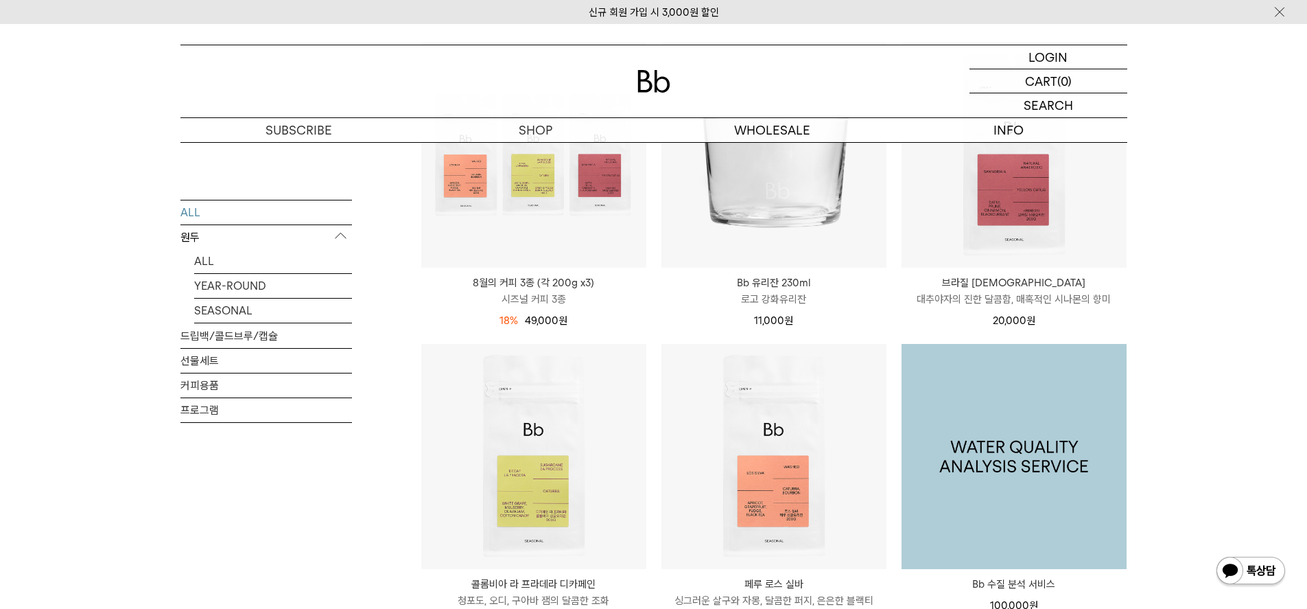
scroll to position [823, 0]
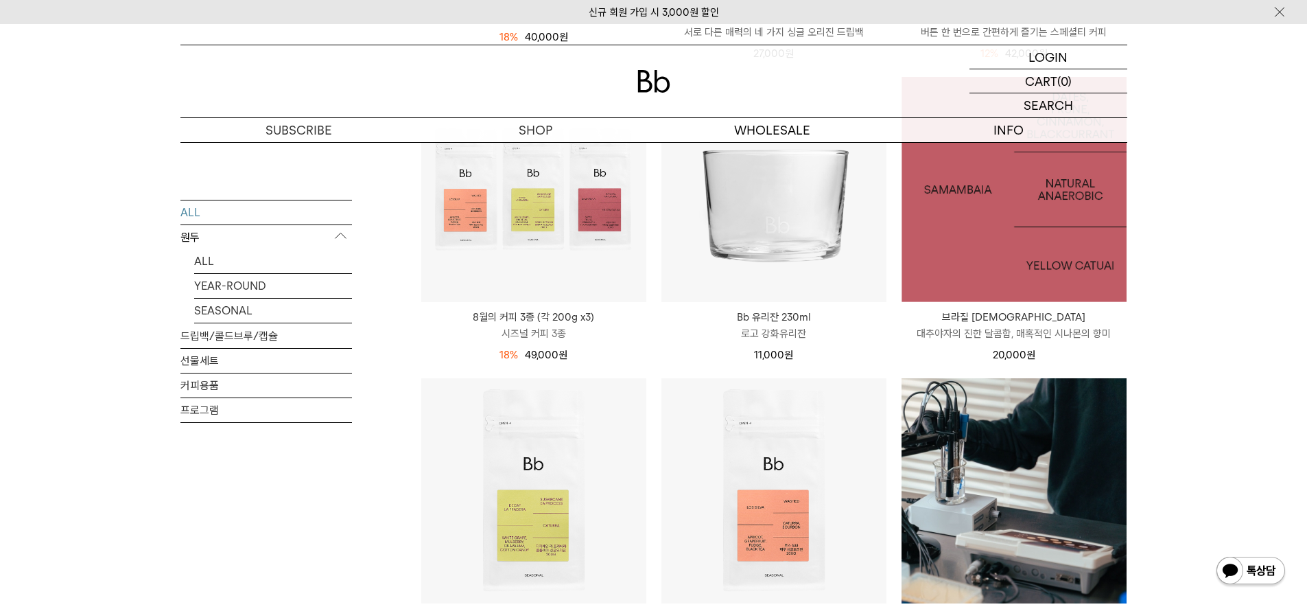
click at [1013, 269] on img at bounding box center [1014, 189] width 225 height 225
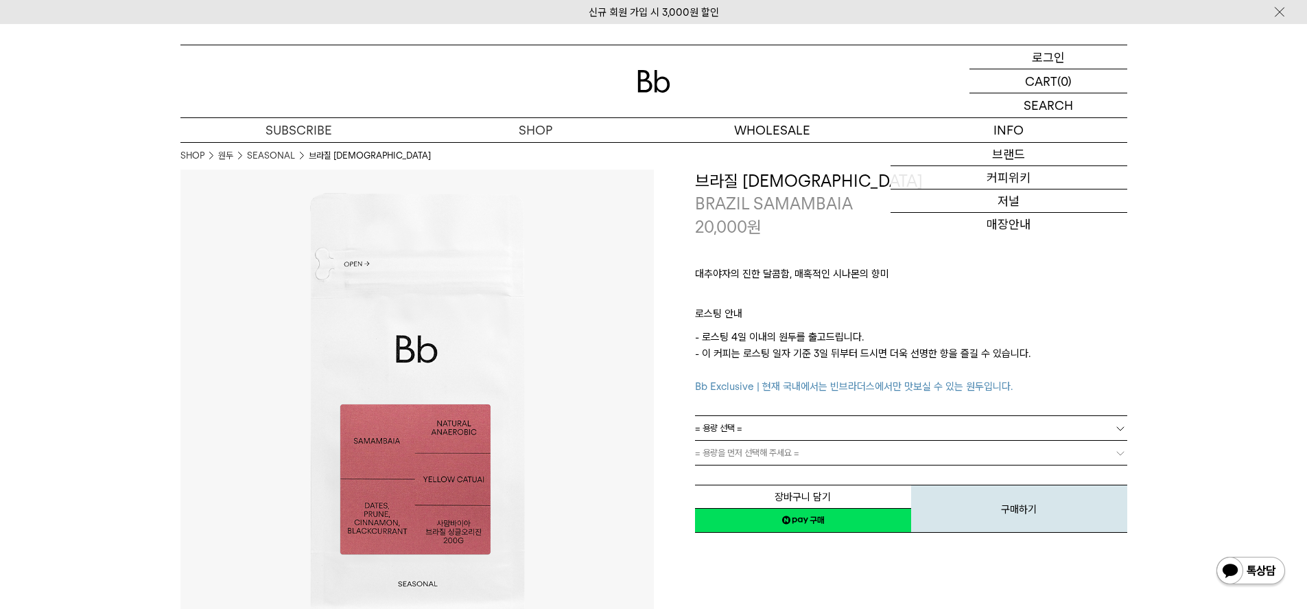
click at [1063, 53] on p "로그인" at bounding box center [1048, 56] width 33 height 23
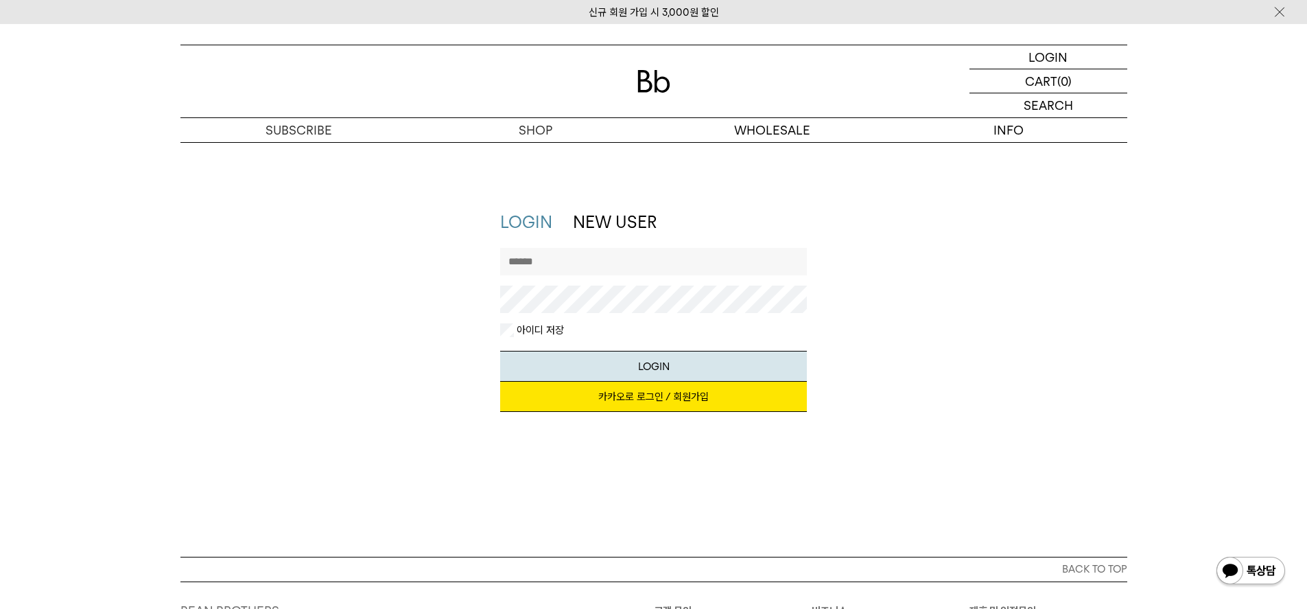
click at [602, 392] on link "카카오로 로그인 / 회원가입" at bounding box center [653, 396] width 307 height 30
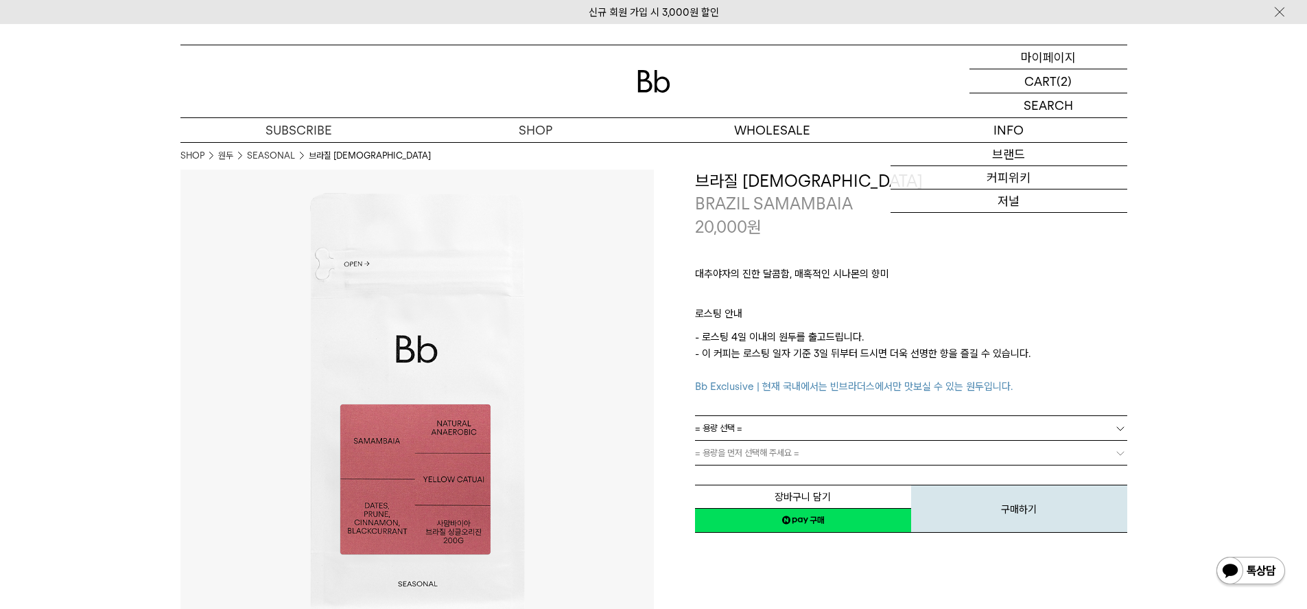
click at [1040, 52] on p "마이페이지" at bounding box center [1048, 56] width 55 height 23
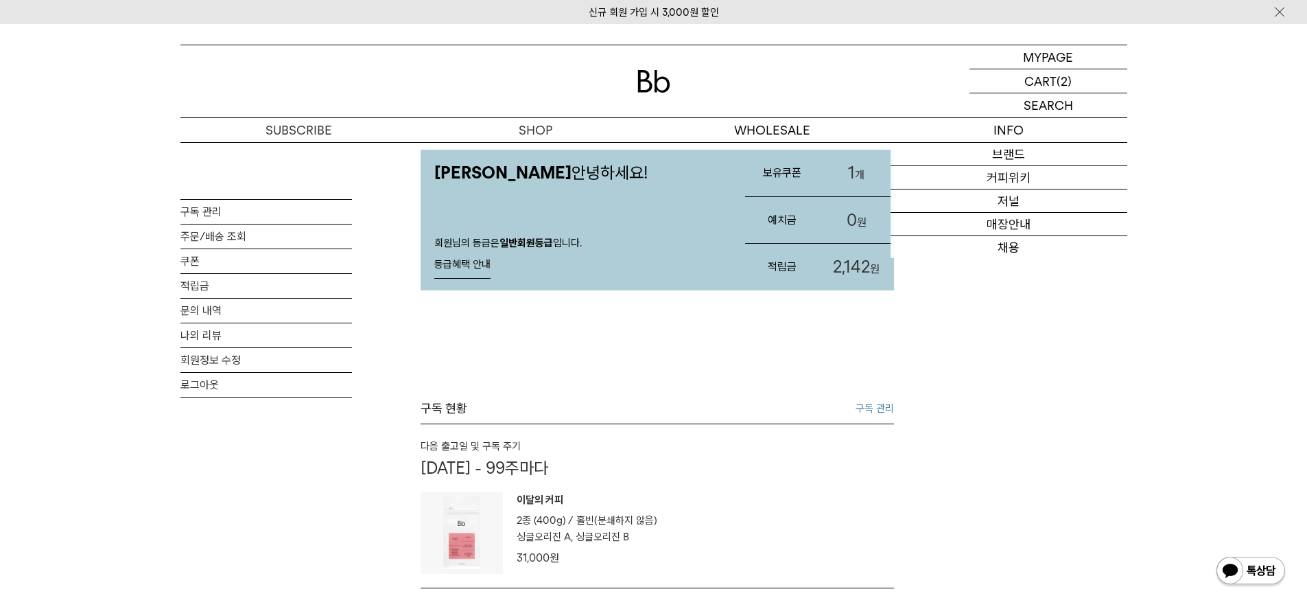
scroll to position [69, 0]
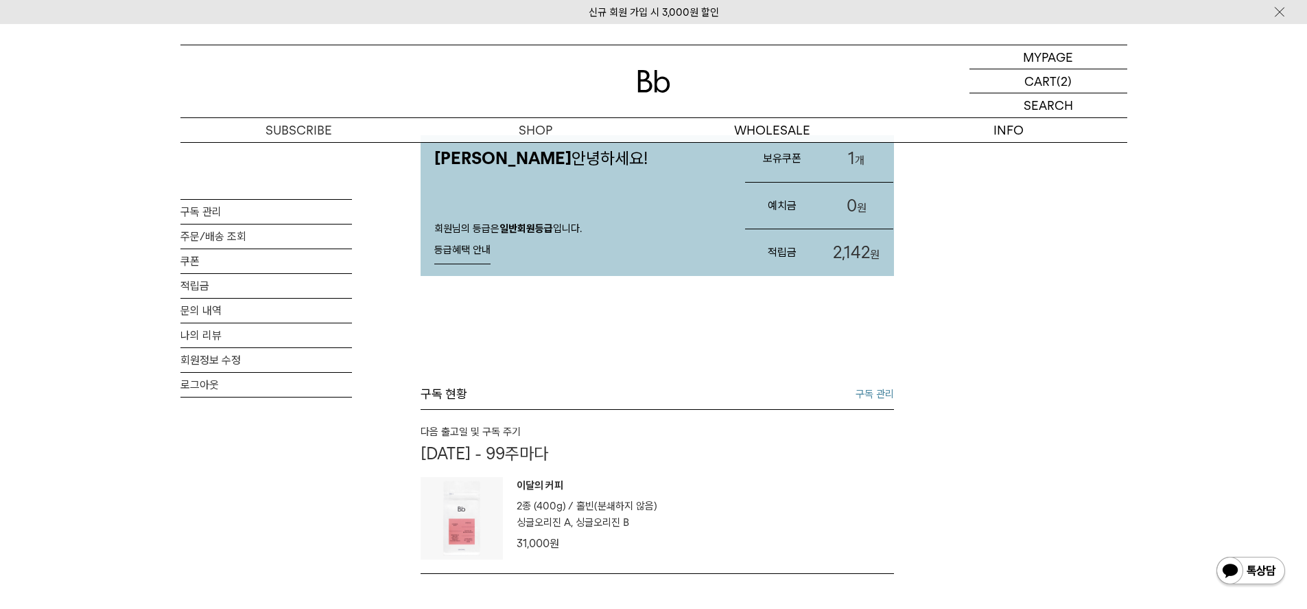
click at [853, 399] on div "구독 현황 구독 관리" at bounding box center [657, 398] width 473 height 24
click at [885, 393] on link "구독 관리" at bounding box center [875, 394] width 38 height 16
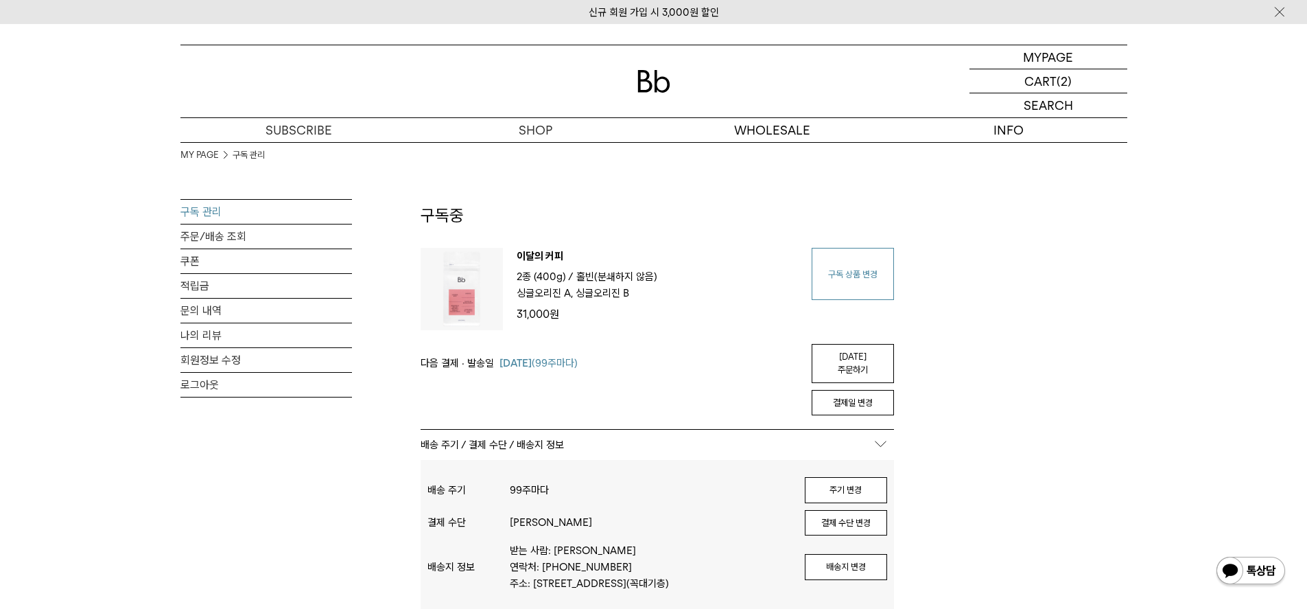
click at [821, 285] on link "구독 상품 변경" at bounding box center [853, 274] width 82 height 52
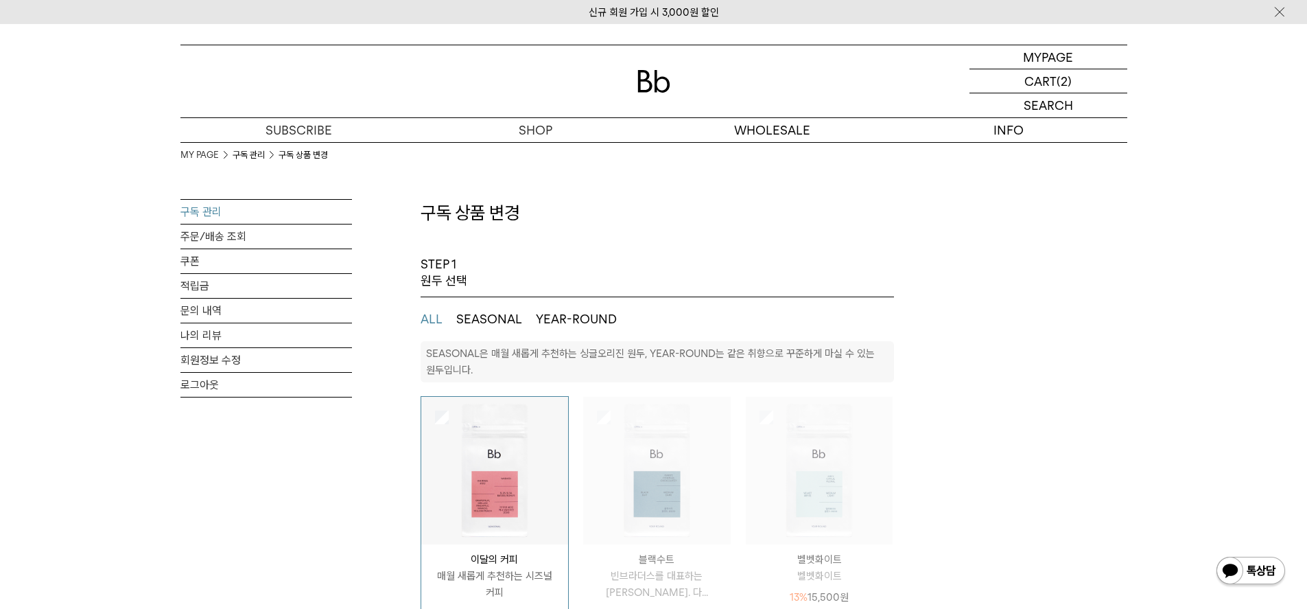
select select "**"
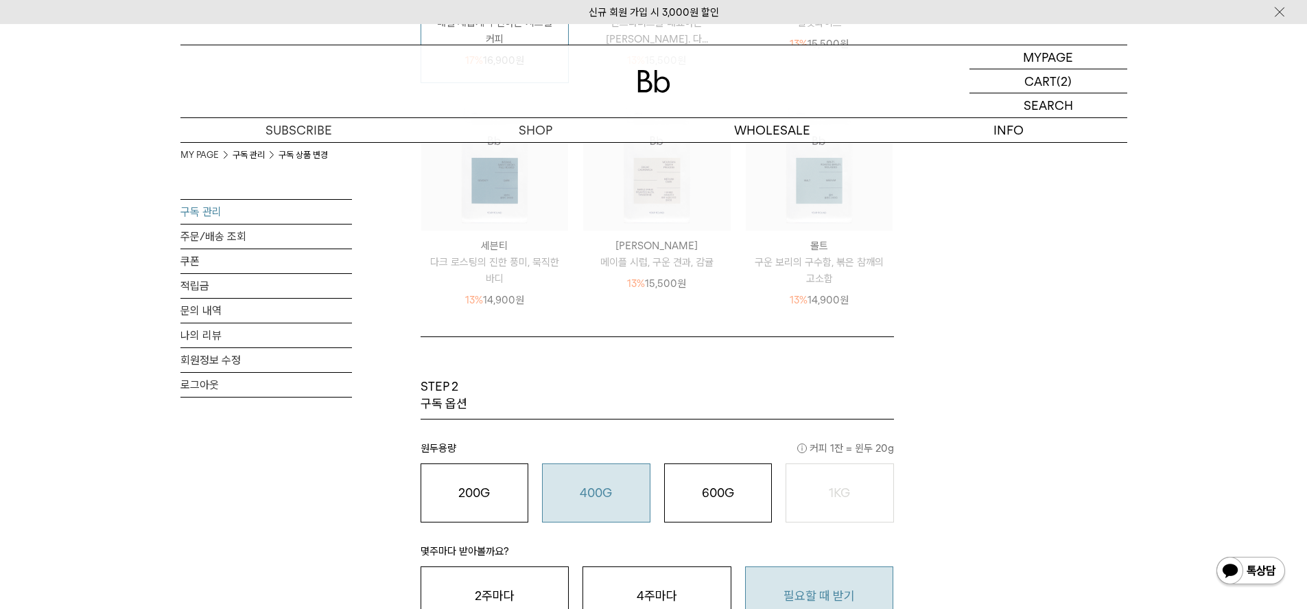
scroll to position [686, 0]
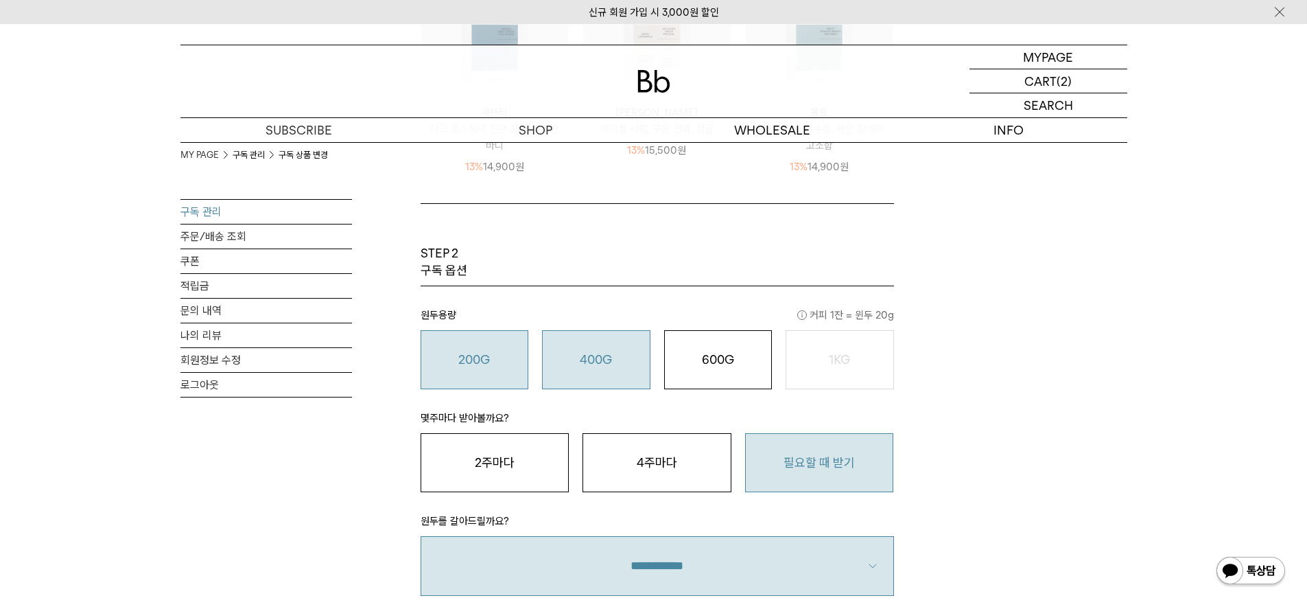
click at [493, 362] on div "200G 16,900 원" at bounding box center [474, 359] width 93 height 16
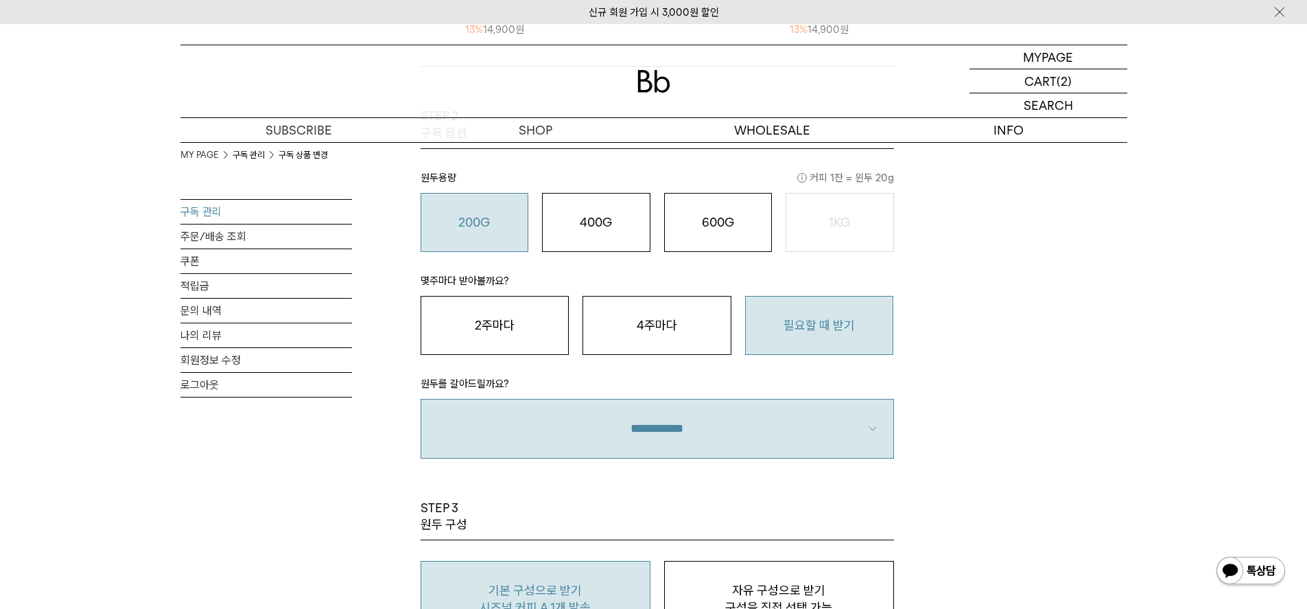
scroll to position [1029, 0]
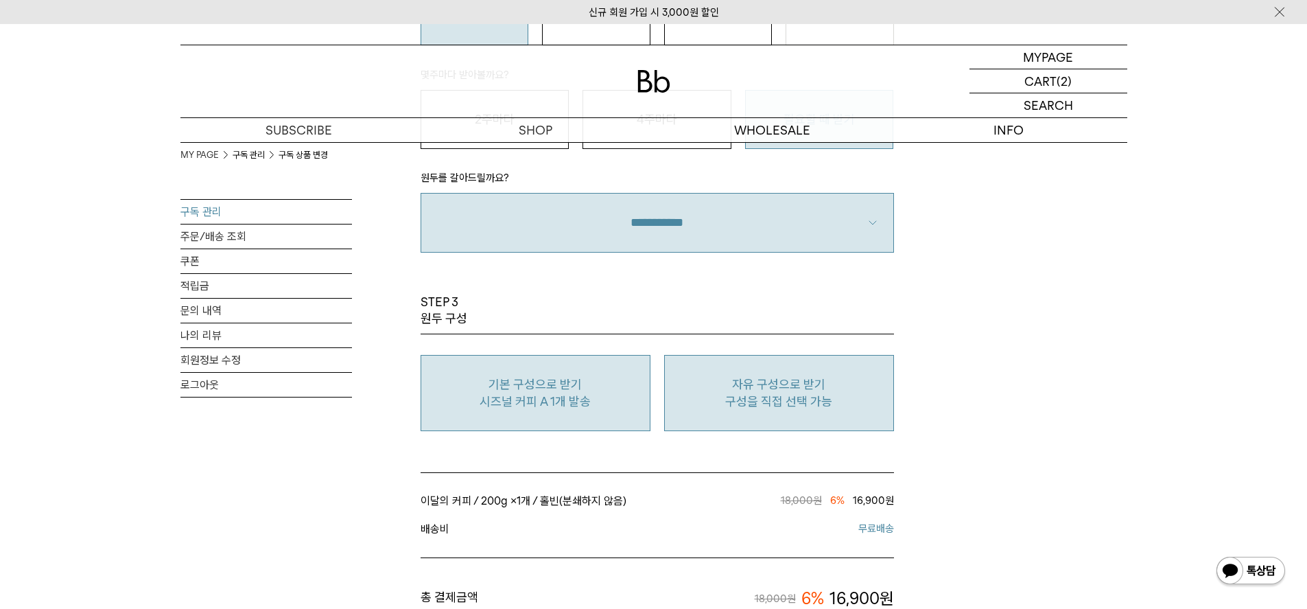
click at [718, 393] on p "구성을 직접 선택 가능" at bounding box center [779, 401] width 215 height 16
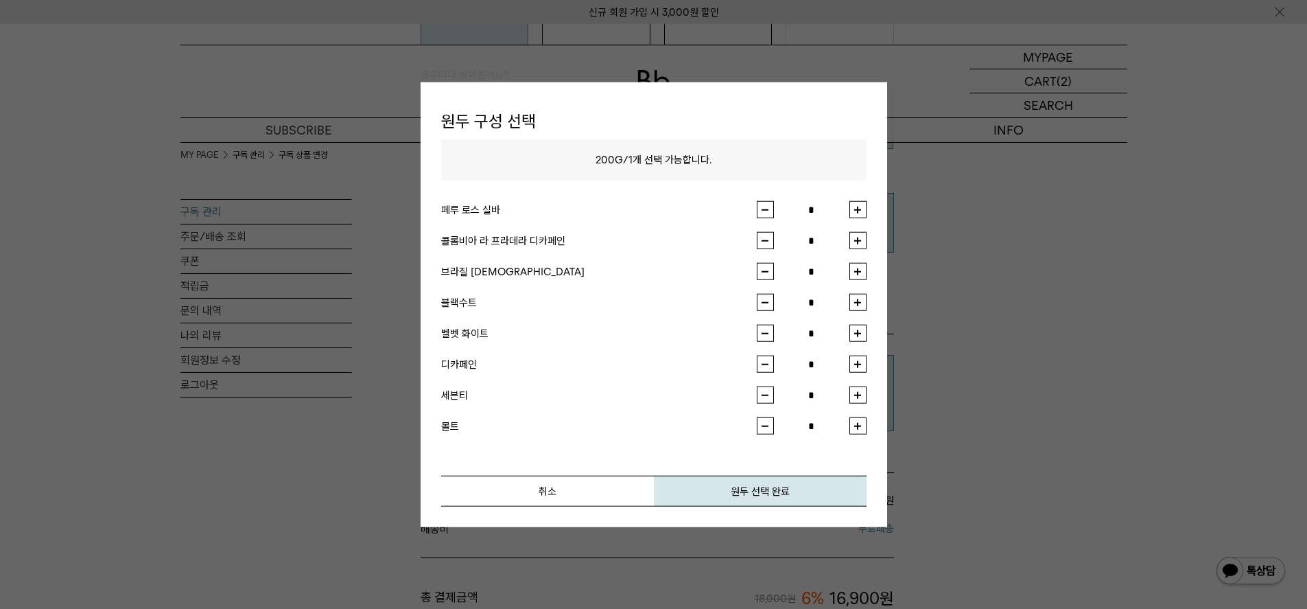
click at [860, 268] on button "button" at bounding box center [857, 271] width 17 height 17
type input "*"
click at [792, 484] on button "원두 선택 완료" at bounding box center [760, 490] width 213 height 31
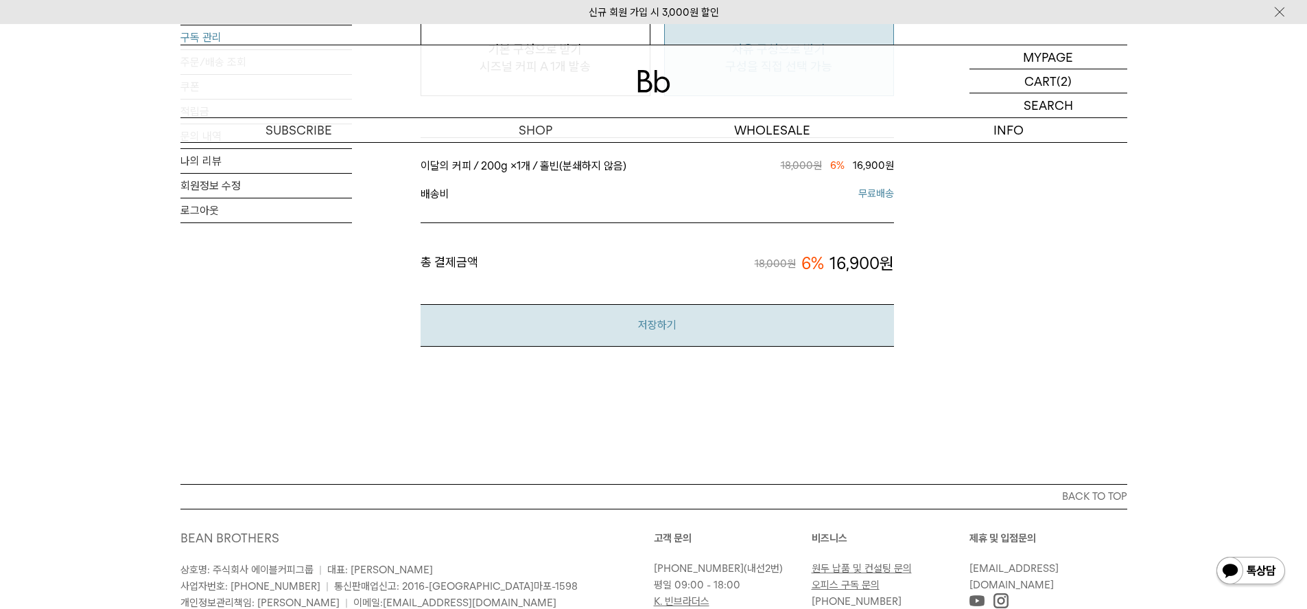
scroll to position [1372, 0]
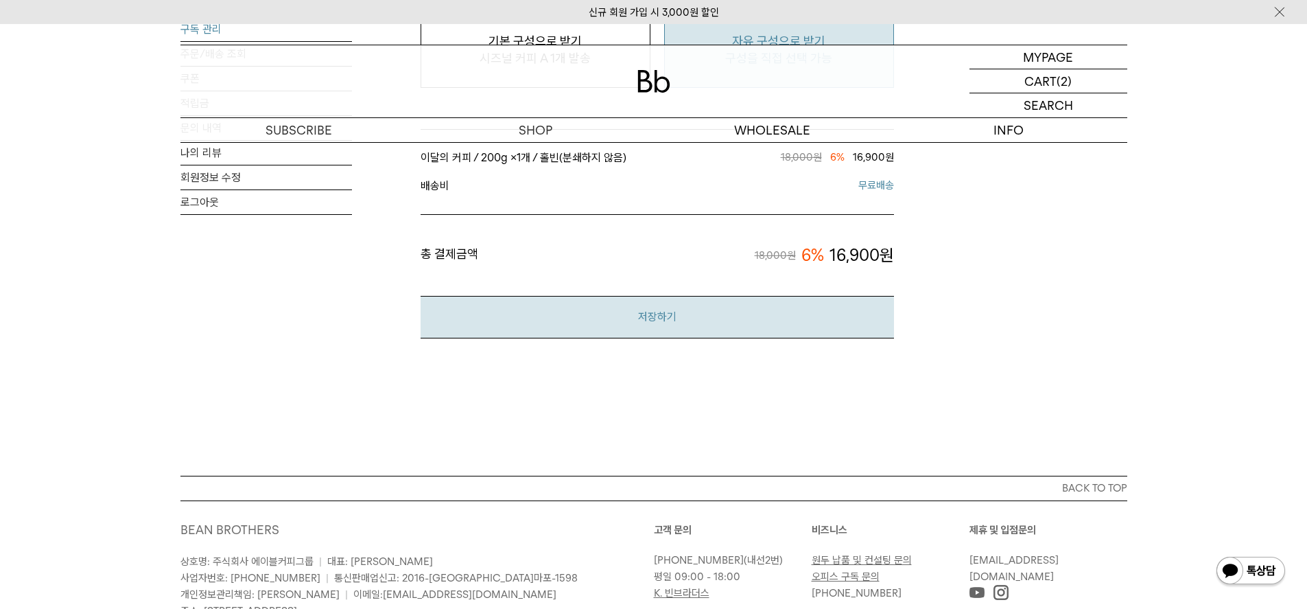
click at [712, 332] on button "저장하기" at bounding box center [657, 317] width 473 height 42
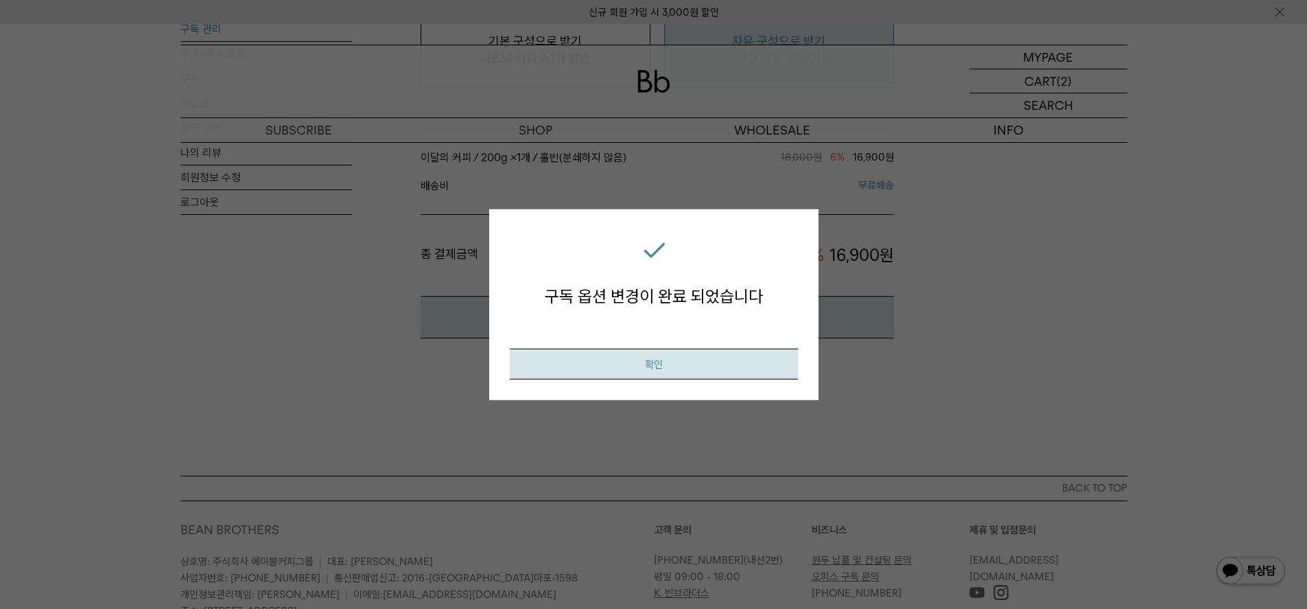
click at [709, 355] on button "확인" at bounding box center [654, 364] width 288 height 31
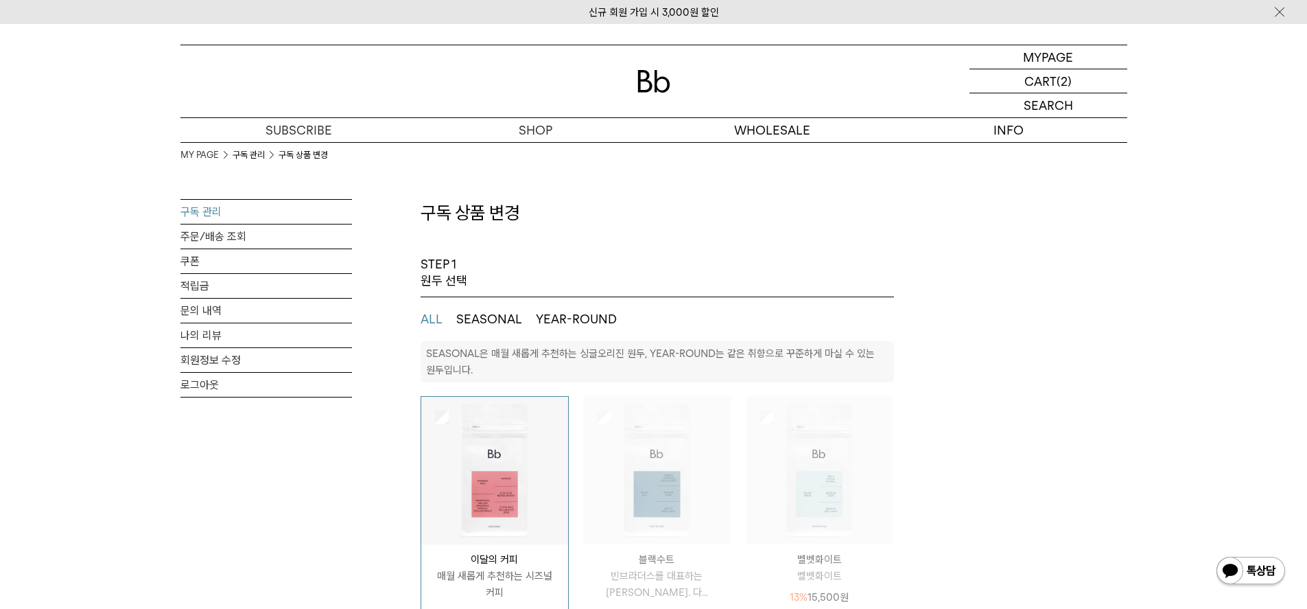
select select "**"
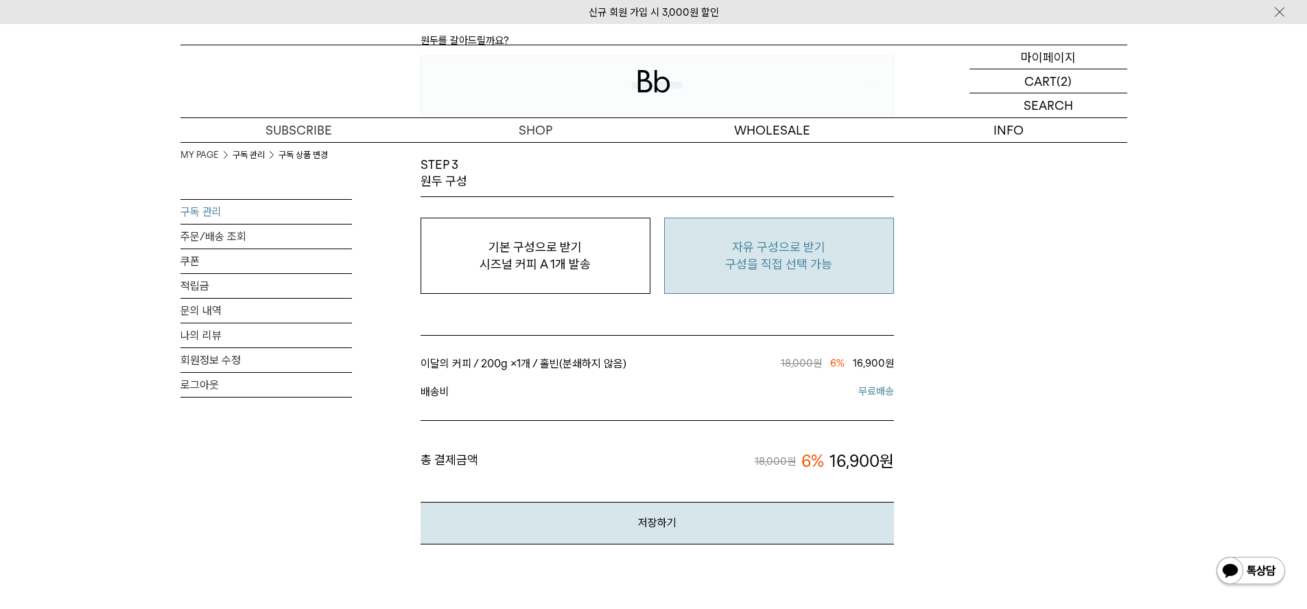
click at [1049, 65] on p "마이페이지" at bounding box center [1048, 56] width 55 height 23
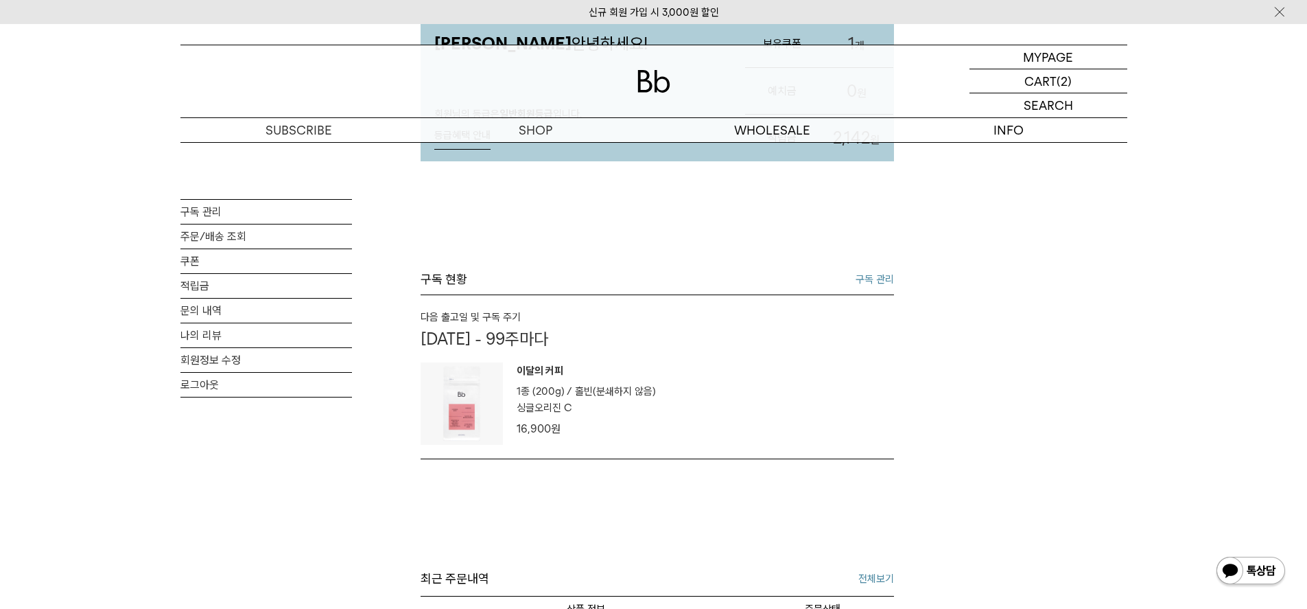
scroll to position [206, 0]
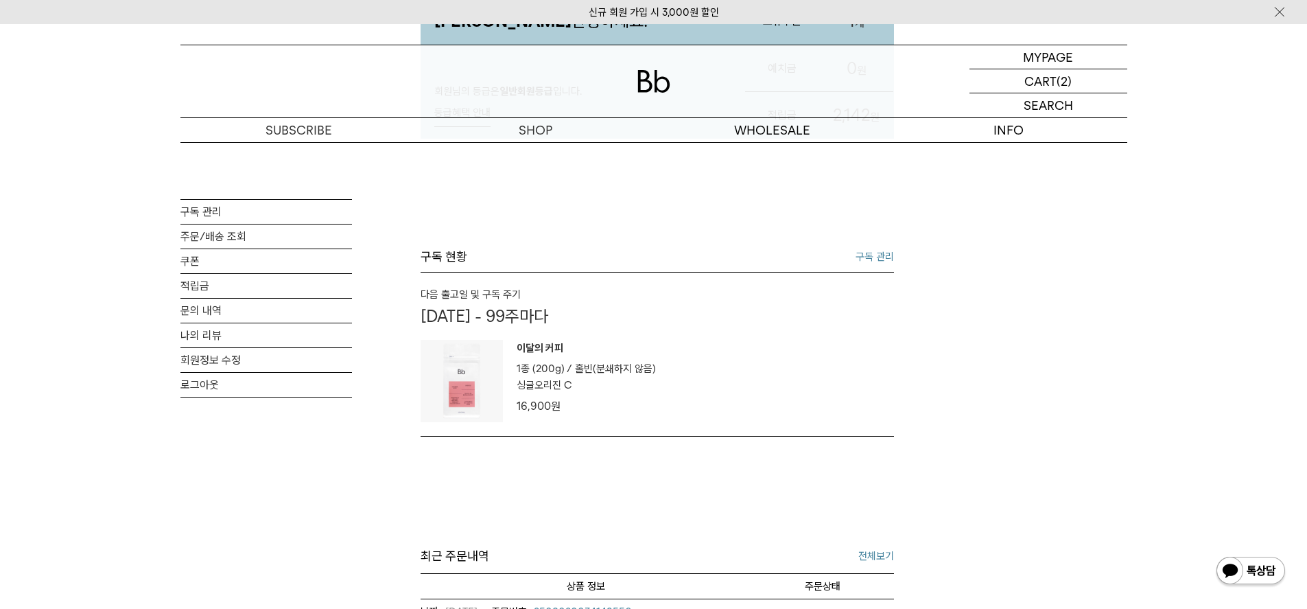
click at [866, 261] on link "구독 관리" at bounding box center [875, 256] width 38 height 16
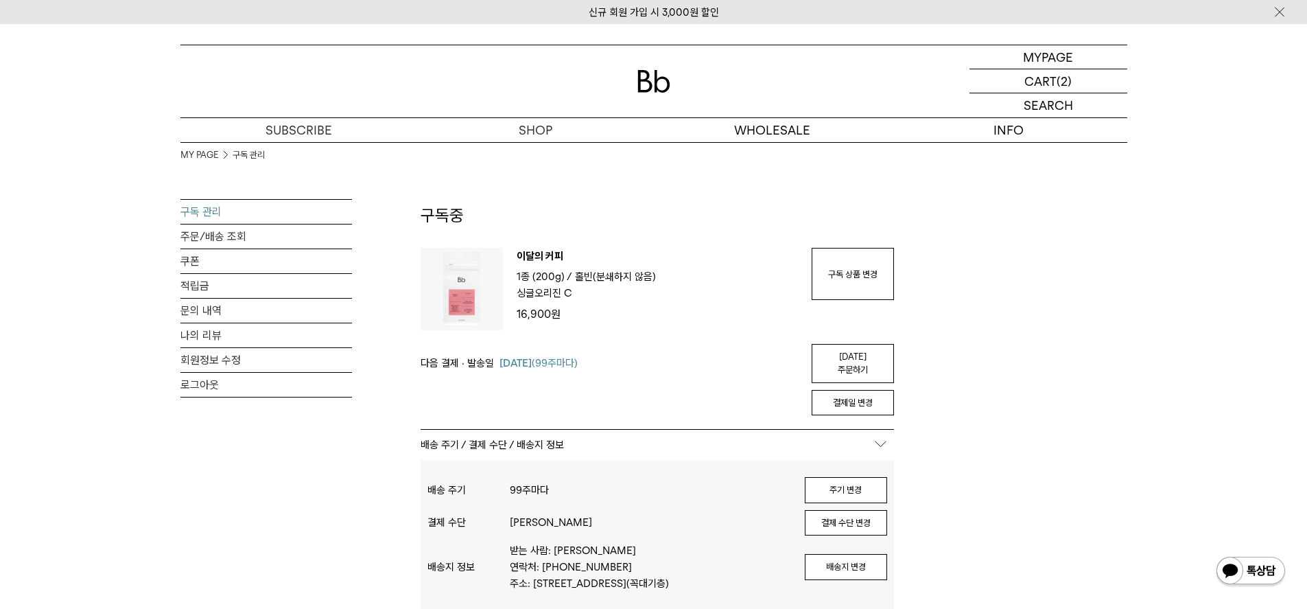
drag, startPoint x: 849, startPoint y: 353, endPoint x: 728, endPoint y: 40, distance: 335.3
click at [849, 353] on link "[DATE] 주문하기" at bounding box center [853, 363] width 82 height 39
click at [867, 510] on button "결제 수단 변경" at bounding box center [846, 523] width 82 height 26
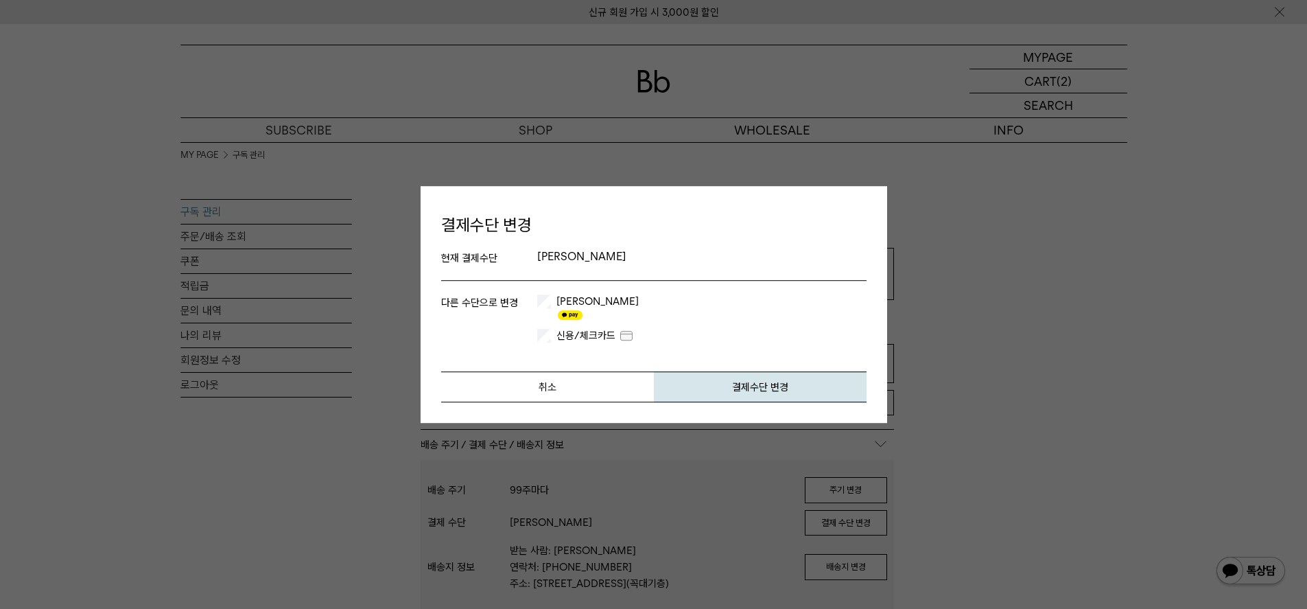
click at [580, 334] on label "신용/체크카드" at bounding box center [594, 336] width 81 height 14
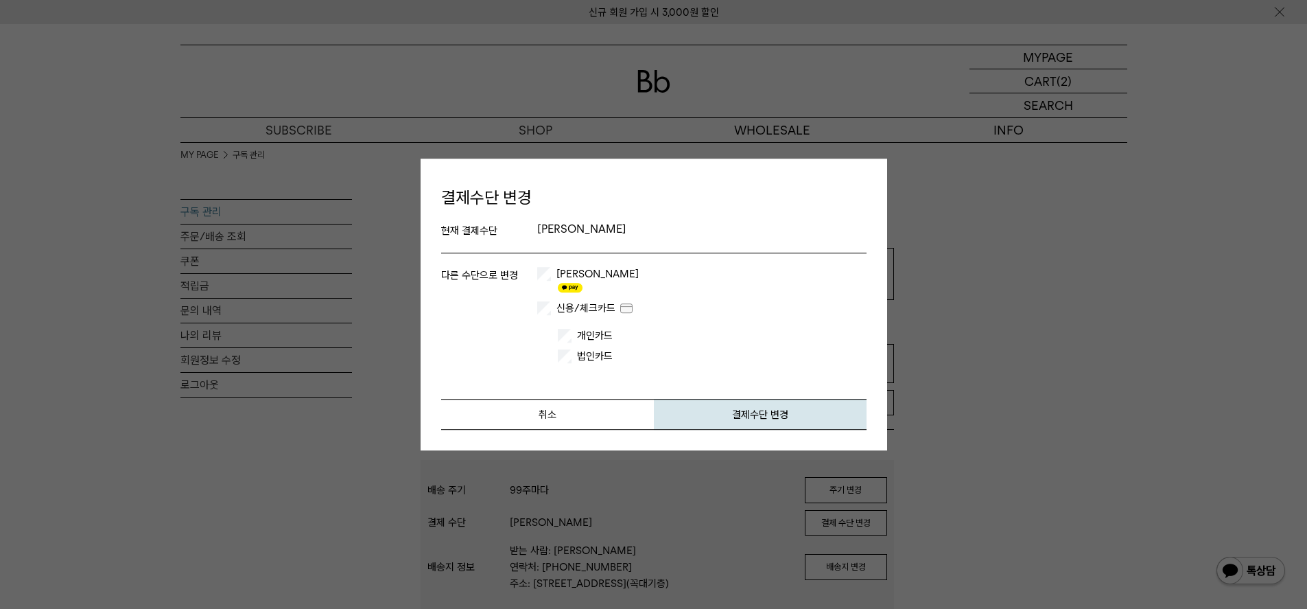
click at [607, 329] on label "개인카드" at bounding box center [616, 336] width 85 height 14
click at [716, 399] on button "결제수단 변경" at bounding box center [760, 414] width 213 height 31
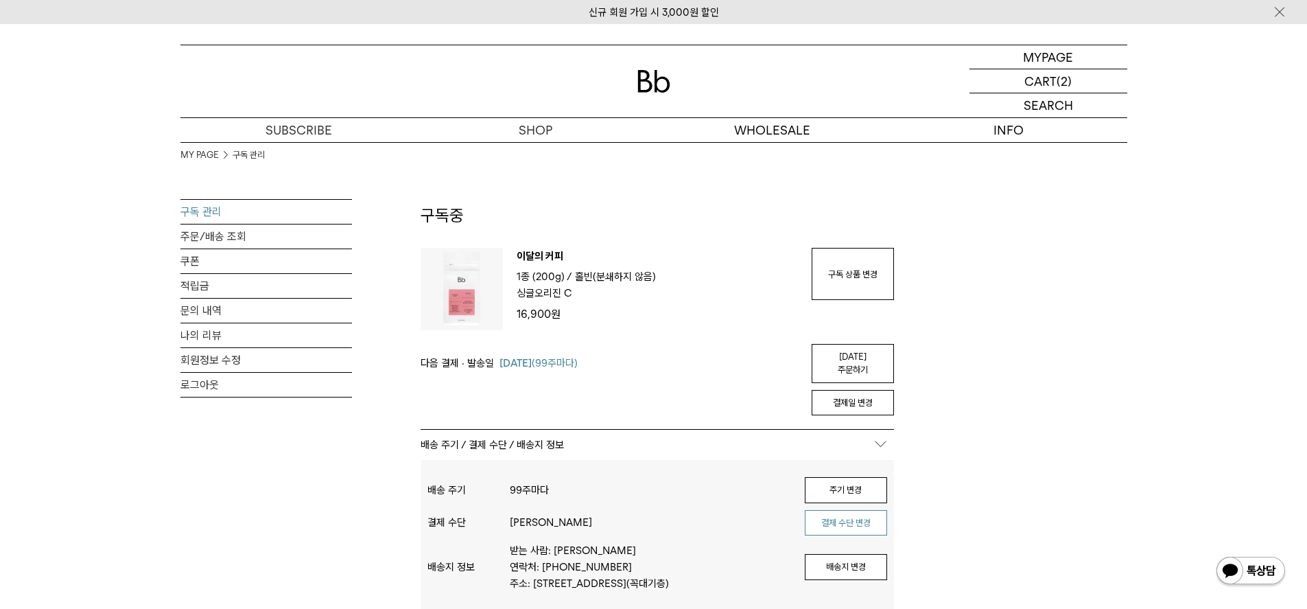
click at [858, 513] on button "결제 수단 변경" at bounding box center [846, 523] width 82 height 26
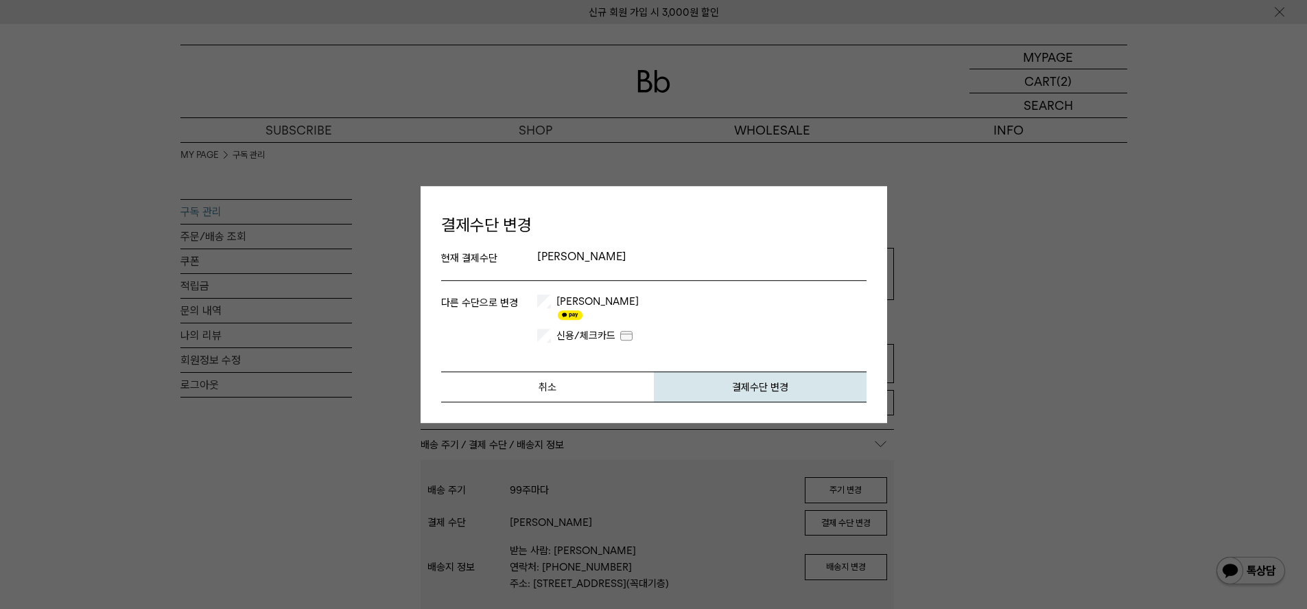
click at [562, 329] on label "신용/체크카드" at bounding box center [594, 336] width 81 height 14
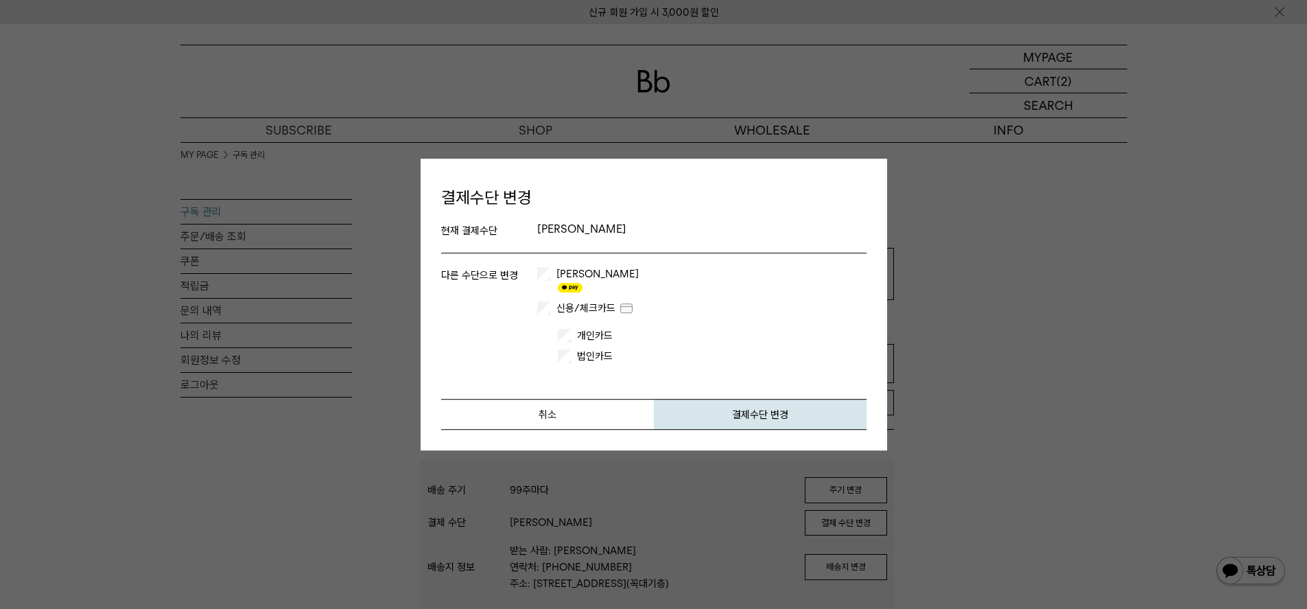
click at [563, 278] on label "[PERSON_NAME]" at bounding box center [596, 280] width 85 height 27
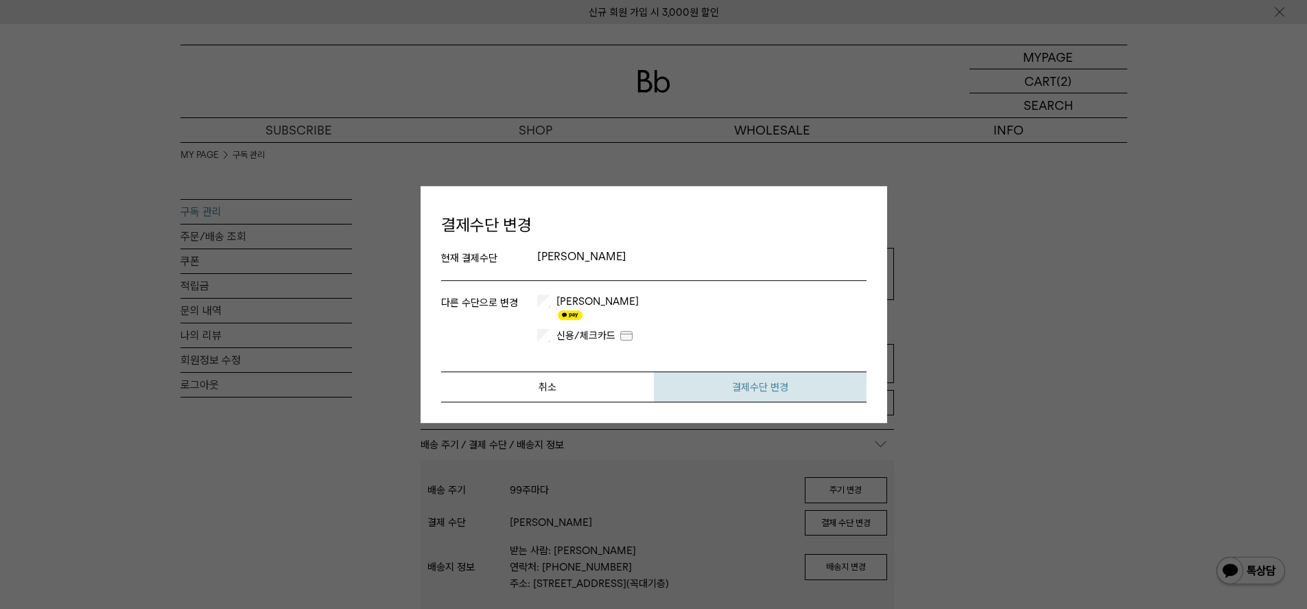
click at [821, 380] on button "결제수단 변경" at bounding box center [760, 386] width 213 height 31
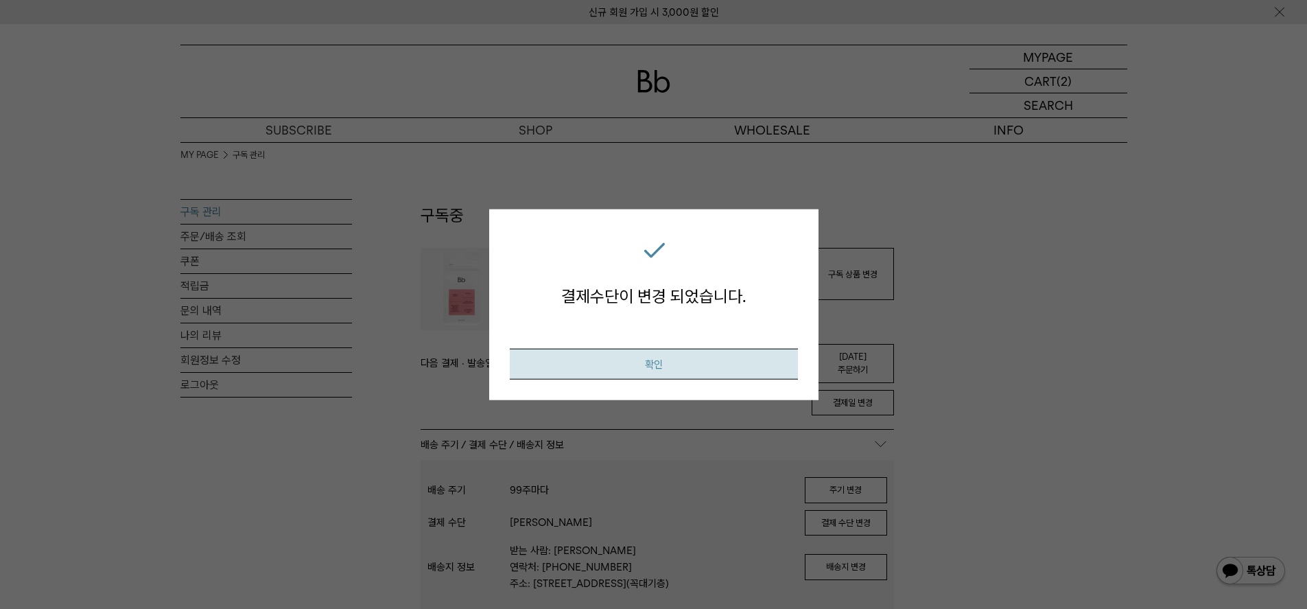
click at [661, 368] on button "확인" at bounding box center [654, 364] width 288 height 31
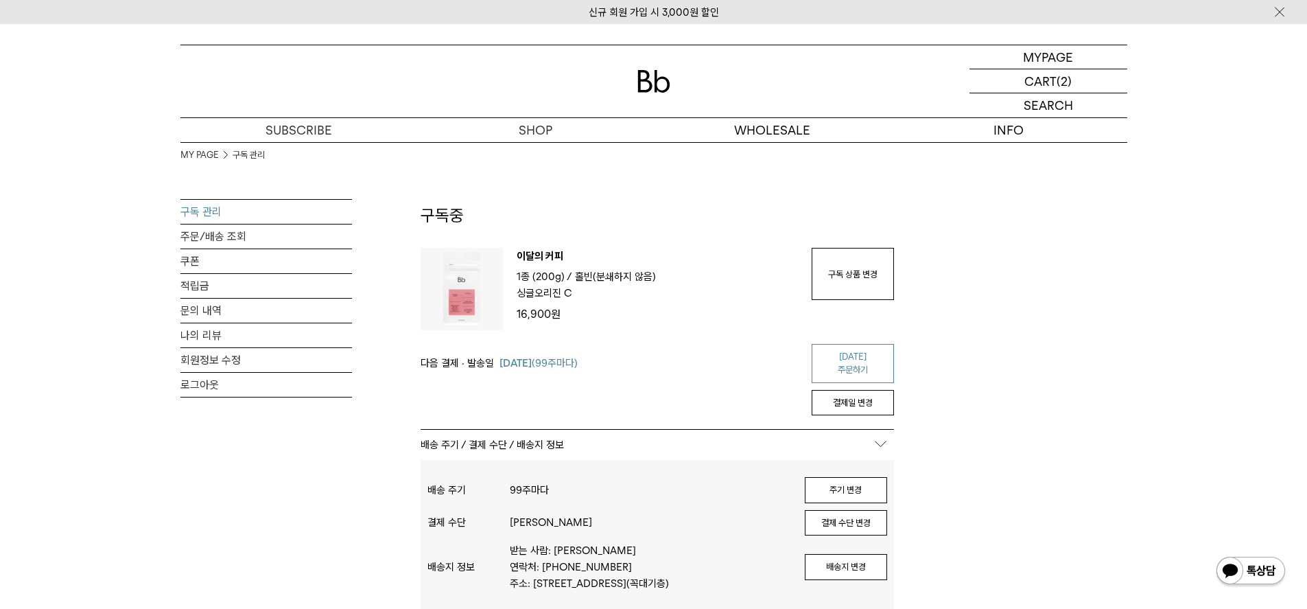
click at [852, 345] on link "[DATE] 주문하기" at bounding box center [853, 363] width 82 height 39
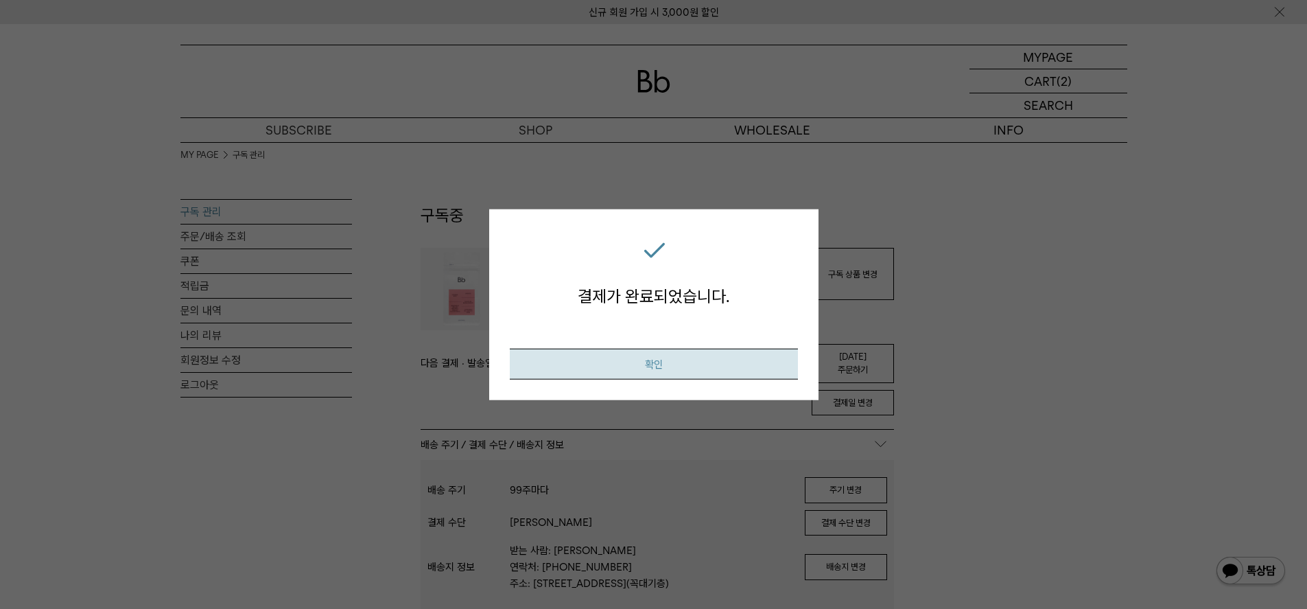
click at [720, 366] on button "확인" at bounding box center [654, 364] width 288 height 31
